Goal: Complete application form: Complete application form

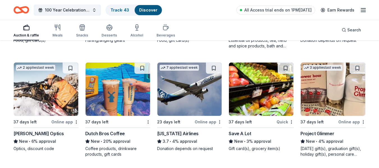
scroll to position [1009, 0]
click at [86, 9] on span "100 Year Celebration Speakeasy Gala" at bounding box center [67, 10] width 45 height 7
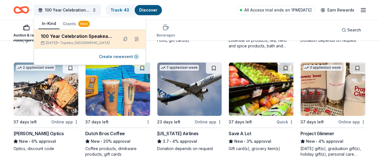
click at [86, 35] on div "100 Year Celebration Speakeasy Gala" at bounding box center [77, 36] width 73 height 7
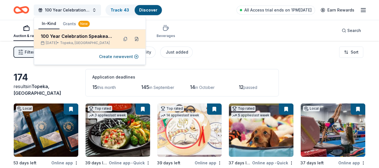
click at [137, 40] on button at bounding box center [136, 38] width 9 height 9
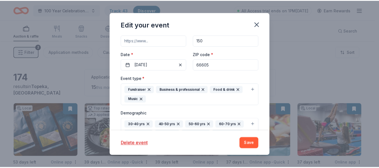
scroll to position [69, 0]
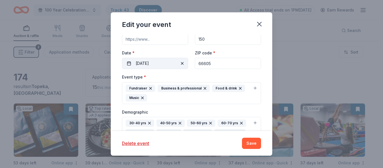
click at [168, 60] on button "[DATE]" at bounding box center [155, 63] width 66 height 11
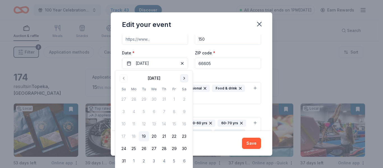
click at [183, 78] on button "Go to next month" at bounding box center [184, 78] width 8 height 8
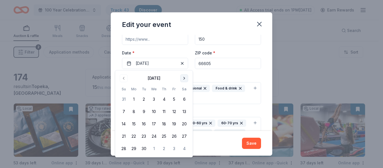
click at [183, 78] on button "Go to next month" at bounding box center [184, 78] width 8 height 8
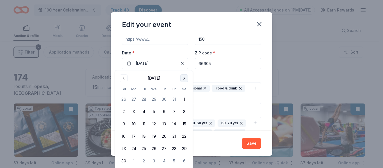
click at [183, 78] on button "Go to next month" at bounding box center [184, 78] width 8 height 8
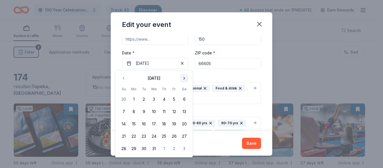
click at [183, 78] on button "Go to next month" at bounding box center [184, 78] width 8 height 8
click at [184, 100] on button "3" at bounding box center [184, 99] width 10 height 10
click at [206, 77] on div "Event type * Fundraiser Business & professional Food & drink Music" at bounding box center [191, 88] width 139 height 31
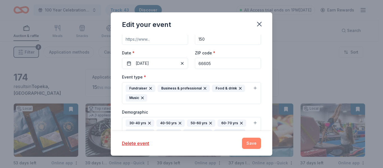
click at [245, 140] on button "Save" at bounding box center [251, 143] width 19 height 11
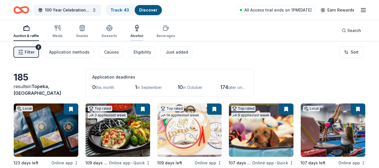
click at [131, 34] on div "Alcohol" at bounding box center [136, 36] width 13 height 4
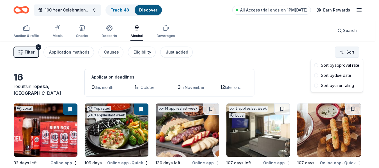
click at [349, 56] on html "100 Year Celebration Speakeasy Gala Track · 43 Discover All Access trial ends o…" at bounding box center [189, 84] width 379 height 168
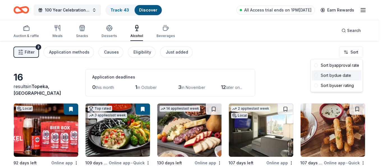
click at [344, 73] on div "Sort by due date" at bounding box center [337, 75] width 50 height 10
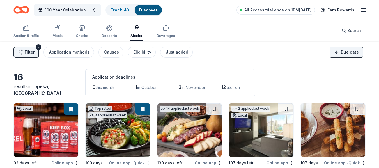
click at [26, 48] on button "Filter 2" at bounding box center [25, 52] width 25 height 11
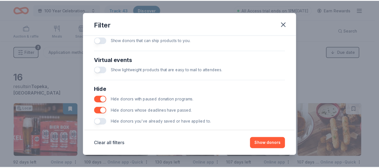
scroll to position [273, 0]
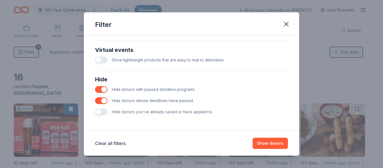
click at [103, 111] on button "button" at bounding box center [101, 111] width 12 height 7
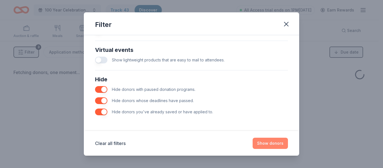
click at [270, 146] on button "Show donors" at bounding box center [269, 143] width 35 height 11
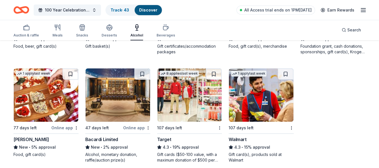
scroll to position [149, 0]
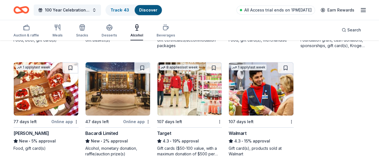
click at [122, 102] on img at bounding box center [117, 88] width 64 height 53
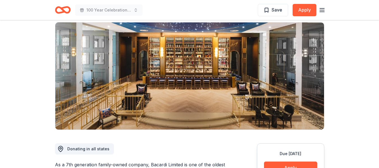
scroll to position [40, 0]
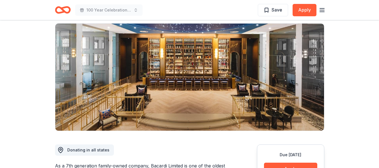
drag, startPoint x: 0, startPoint y: 0, endPoint x: 19, endPoint y: 101, distance: 102.9
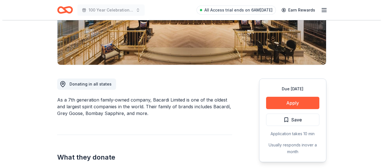
scroll to position [96, 0]
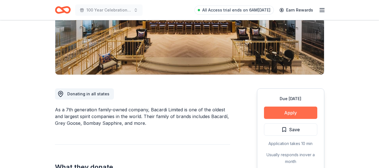
click at [291, 108] on button "Apply" at bounding box center [290, 112] width 53 height 12
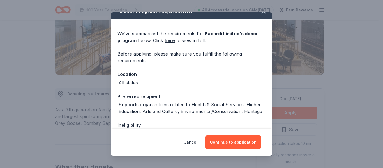
scroll to position [0, 0]
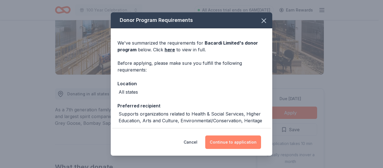
click at [233, 142] on button "Continue to application" at bounding box center [233, 141] width 56 height 13
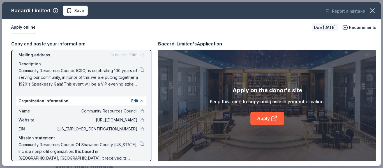
scroll to position [49, 0]
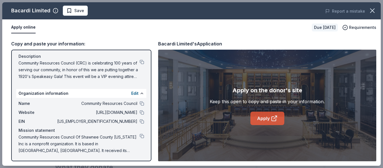
click at [262, 120] on link "Apply" at bounding box center [267, 118] width 34 height 13
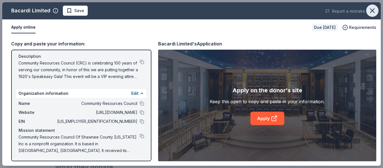
click at [376, 11] on button "button" at bounding box center [372, 10] width 12 height 12
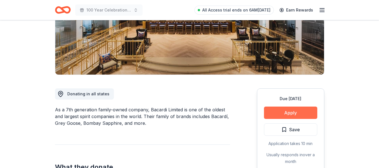
click at [298, 110] on button "Apply" at bounding box center [290, 112] width 53 height 12
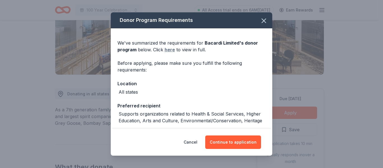
click at [170, 50] on link "here" at bounding box center [169, 49] width 10 height 7
